Goal: Transaction & Acquisition: Purchase product/service

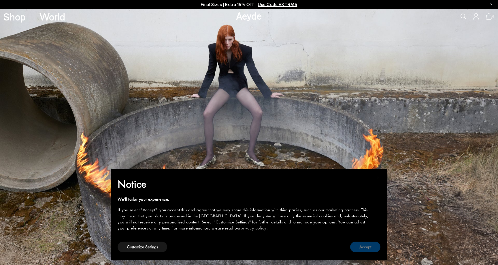
click at [366, 248] on button "Accept" at bounding box center [365, 246] width 30 height 11
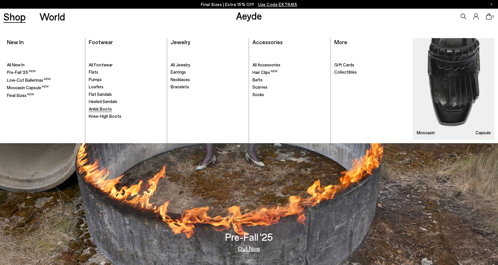
click at [97, 106] on span "Ankle Boots" at bounding box center [100, 108] width 23 height 5
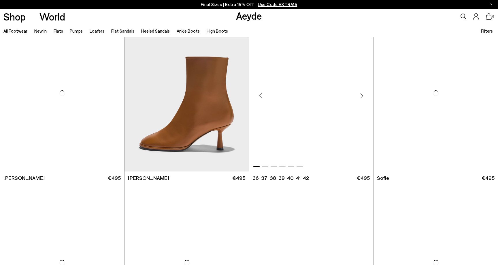
scroll to position [534, 0]
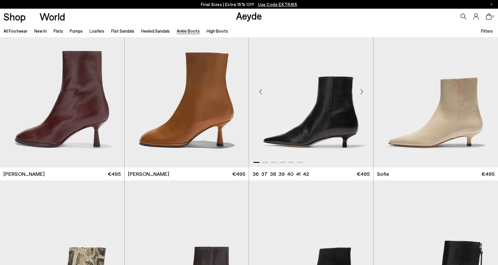
click at [362, 90] on div "Next slide" at bounding box center [361, 91] width 17 height 17
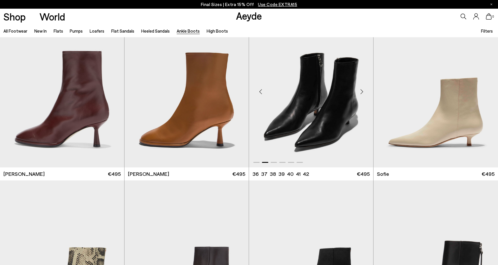
click at [362, 90] on div "Next slide" at bounding box center [361, 91] width 17 height 17
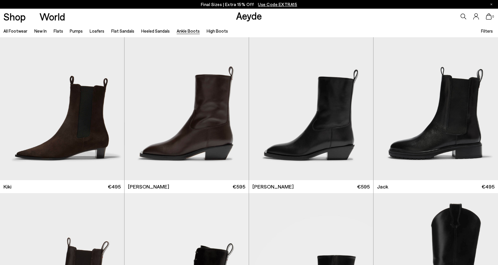
scroll to position [1042, 0]
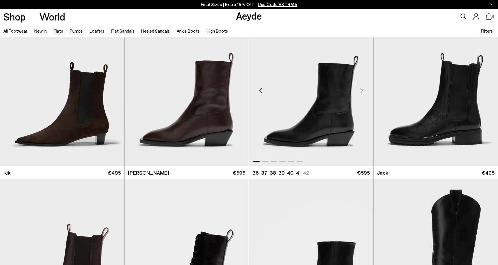
click at [361, 91] on div "Next slide" at bounding box center [361, 90] width 17 height 17
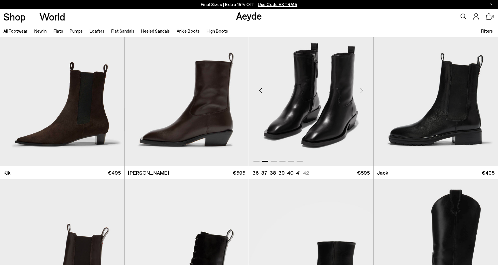
click at [361, 91] on div "Next slide" at bounding box center [361, 90] width 17 height 17
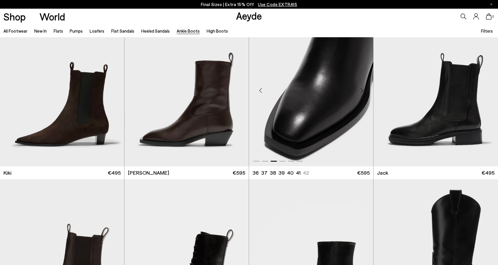
click at [361, 91] on div "Next slide" at bounding box center [361, 90] width 17 height 17
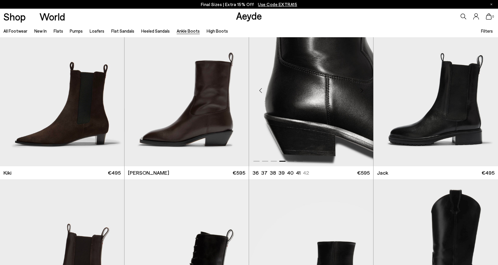
click at [361, 91] on div "Next slide" at bounding box center [361, 90] width 17 height 17
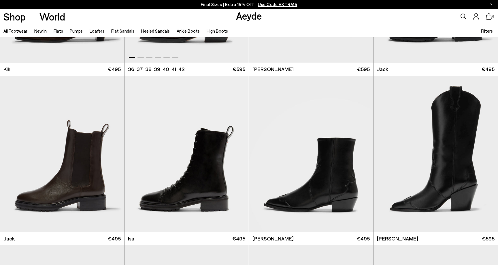
scroll to position [1207, 0]
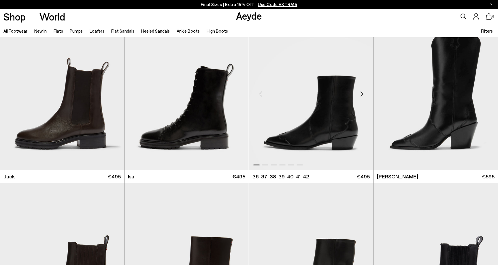
click at [361, 93] on div "Next slide" at bounding box center [361, 93] width 17 height 17
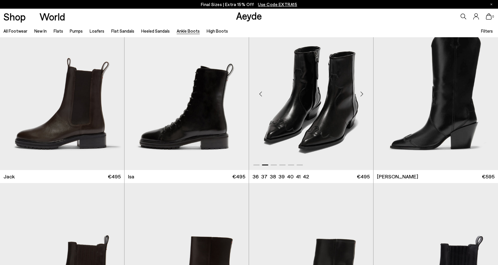
click at [361, 93] on div "Next slide" at bounding box center [361, 93] width 17 height 17
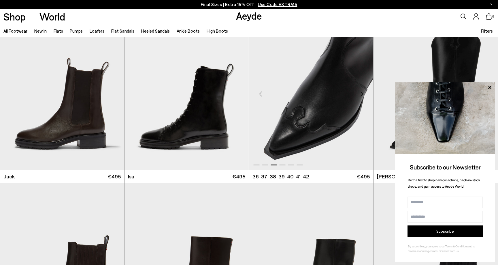
click at [361, 93] on div "Next slide" at bounding box center [361, 93] width 17 height 17
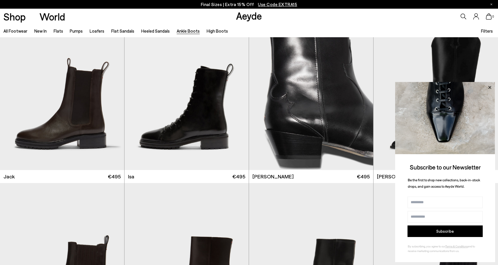
click at [491, 88] on icon at bounding box center [489, 87] width 3 height 3
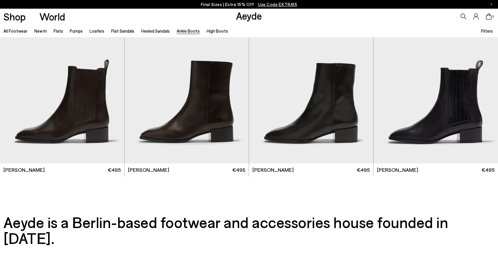
scroll to position [1374, 0]
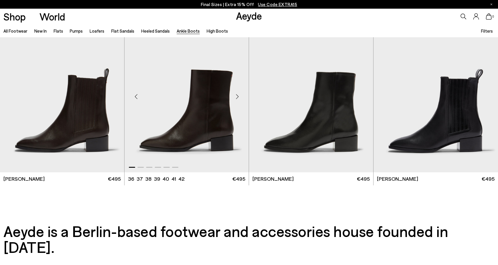
click at [235, 96] on div "Next slide" at bounding box center [237, 96] width 17 height 17
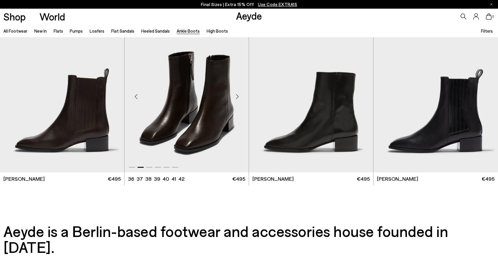
click at [235, 96] on div "Next slide" at bounding box center [237, 96] width 17 height 17
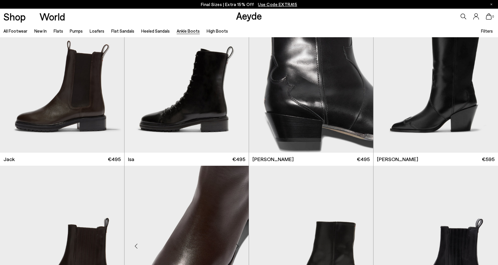
scroll to position [1150, 0]
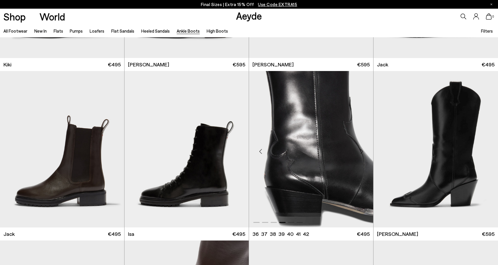
click at [359, 152] on div "Next slide" at bounding box center [361, 151] width 17 height 17
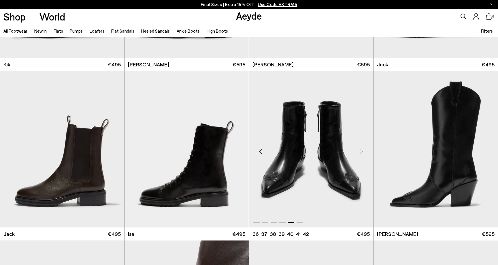
click at [362, 151] on div "Next slide" at bounding box center [361, 151] width 17 height 17
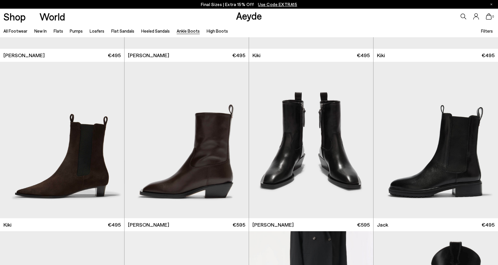
scroll to position [970, 0]
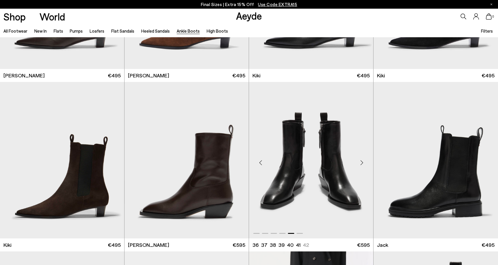
click at [362, 161] on div "Next slide" at bounding box center [361, 162] width 17 height 17
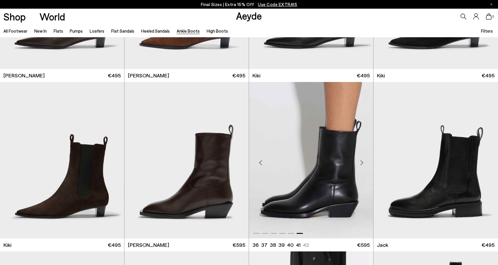
click at [362, 161] on div "Next slide" at bounding box center [361, 162] width 17 height 17
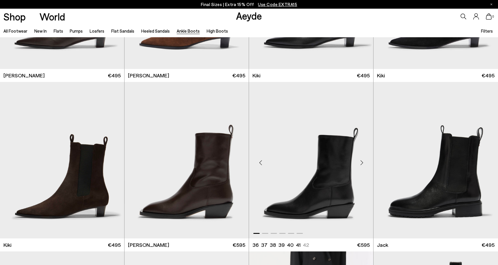
click at [362, 161] on div "Next slide" at bounding box center [361, 162] width 17 height 17
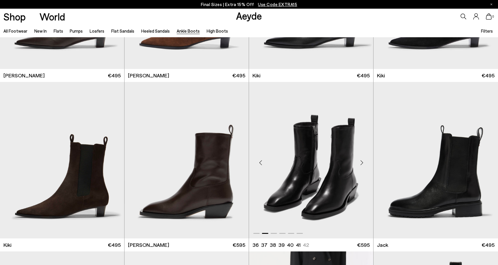
click at [362, 161] on div "Next slide" at bounding box center [361, 162] width 17 height 17
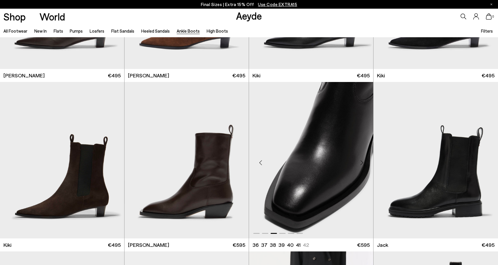
click at [362, 161] on div "Next slide" at bounding box center [361, 162] width 17 height 17
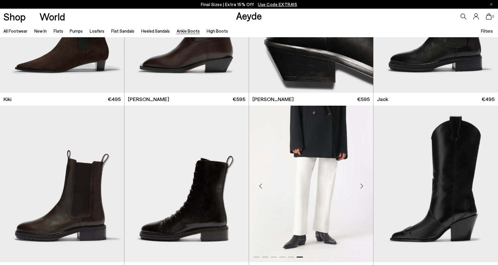
scroll to position [1173, 0]
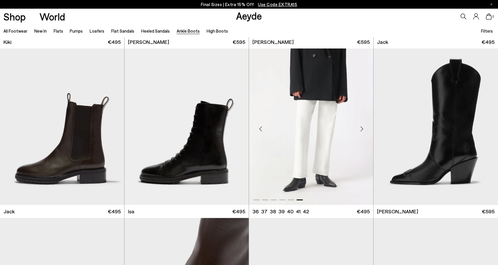
click at [362, 127] on div "Next slide" at bounding box center [361, 128] width 17 height 17
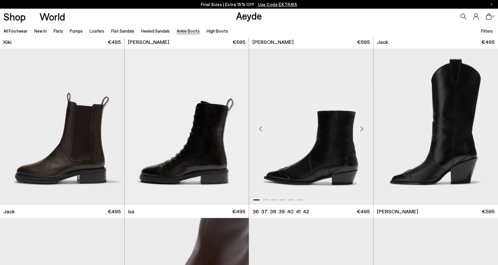
click at [362, 127] on div "Next slide" at bounding box center [361, 128] width 17 height 17
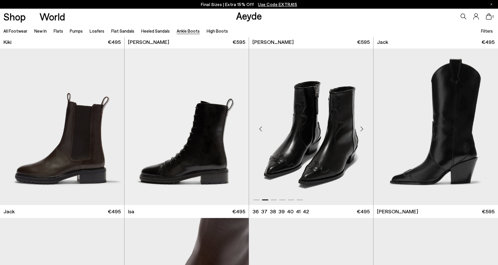
click at [362, 127] on div "Next slide" at bounding box center [361, 128] width 17 height 17
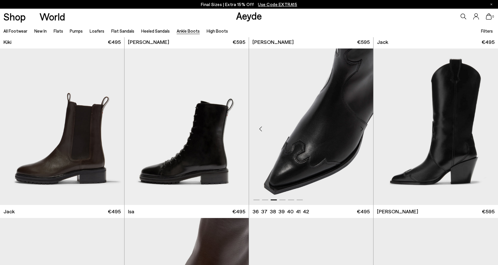
click at [362, 127] on div "Next slide" at bounding box center [361, 128] width 17 height 17
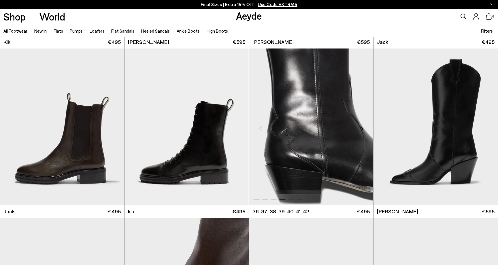
click at [338, 134] on img "4 / 6" at bounding box center [311, 126] width 124 height 156
